Goal: Task Accomplishment & Management: Use online tool/utility

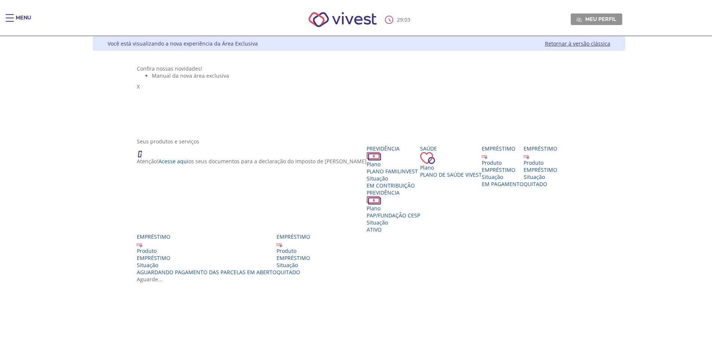
click at [8, 20] on div "Main header" at bounding box center [10, 21] width 8 height 15
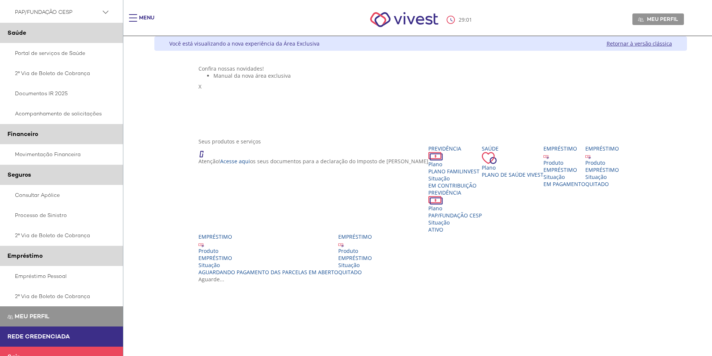
scroll to position [96, 0]
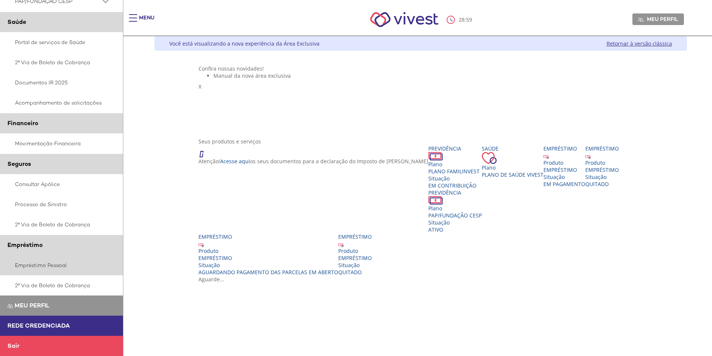
click at [51, 266] on link "Empréstimo Pessoal" at bounding box center [61, 265] width 123 height 20
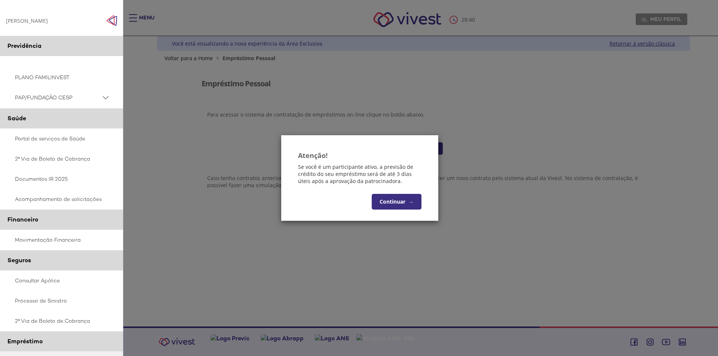
click at [403, 200] on button "Continuar →" at bounding box center [397, 202] width 50 height 16
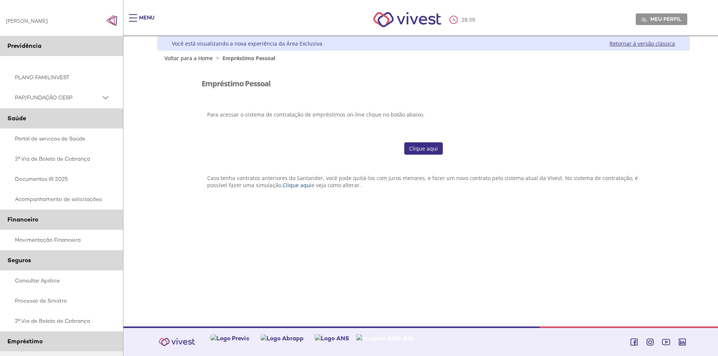
click at [421, 147] on link "Clique aqui" at bounding box center [423, 148] width 39 height 13
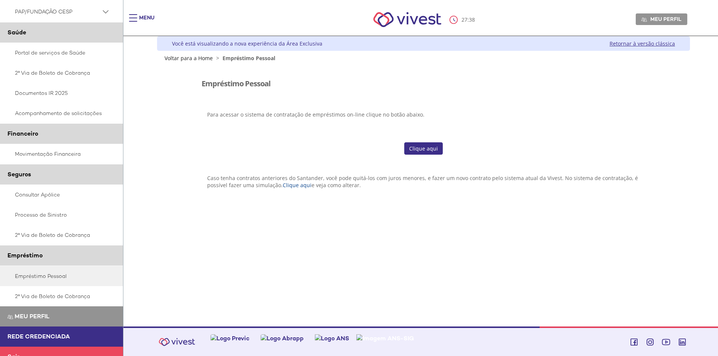
scroll to position [97, 0]
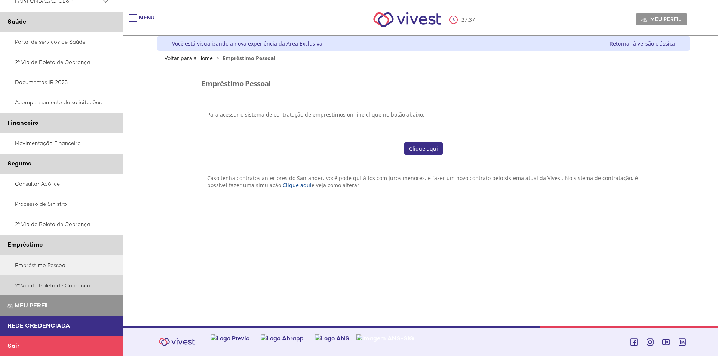
click at [42, 285] on link "2ª Via de Boleto de Cobrança" at bounding box center [61, 286] width 123 height 20
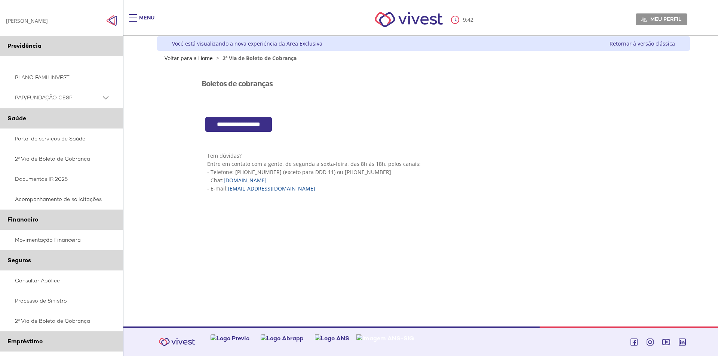
click at [234, 125] on input "**********" at bounding box center [238, 124] width 67 height 15
